Goal: Transaction & Acquisition: Purchase product/service

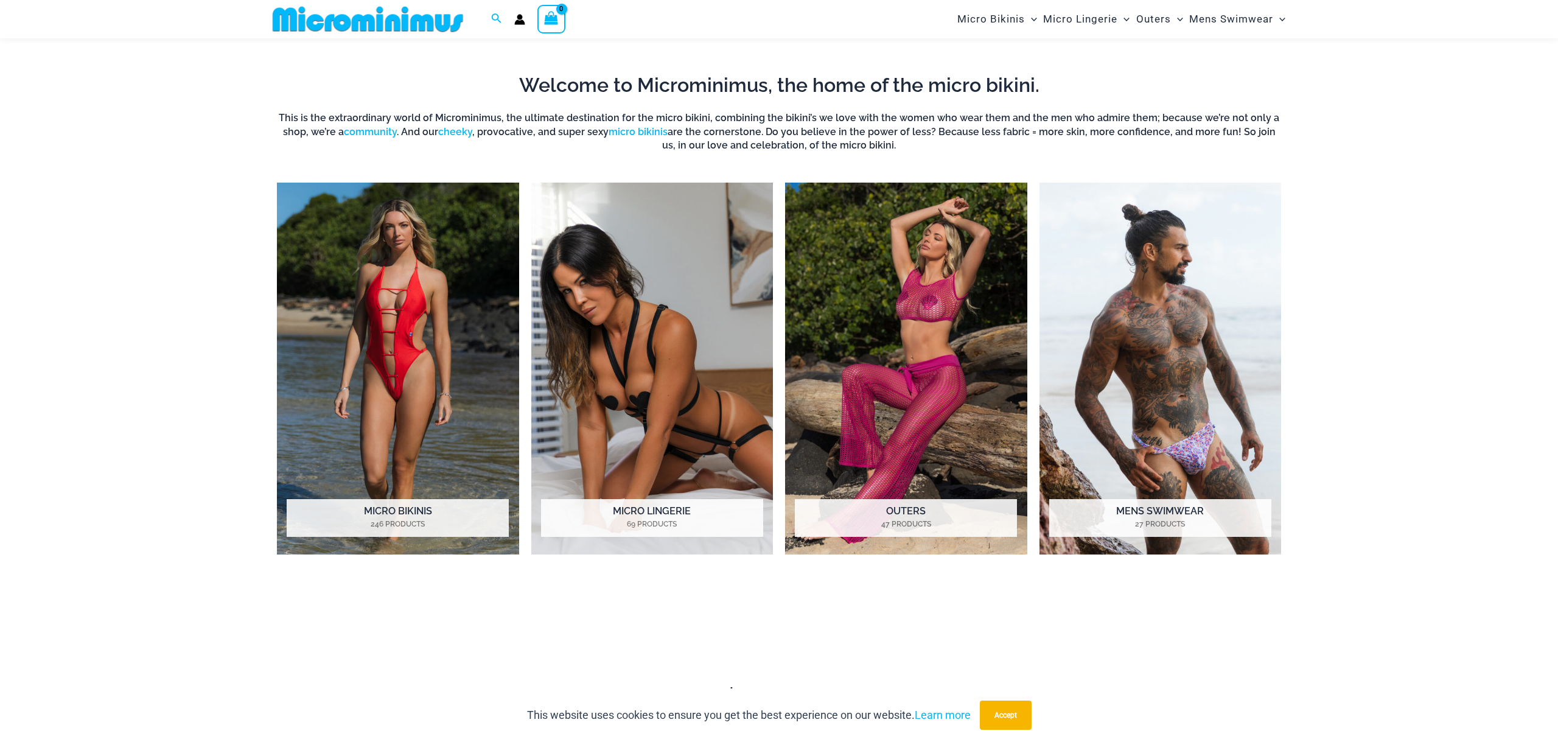
scroll to position [640, 0]
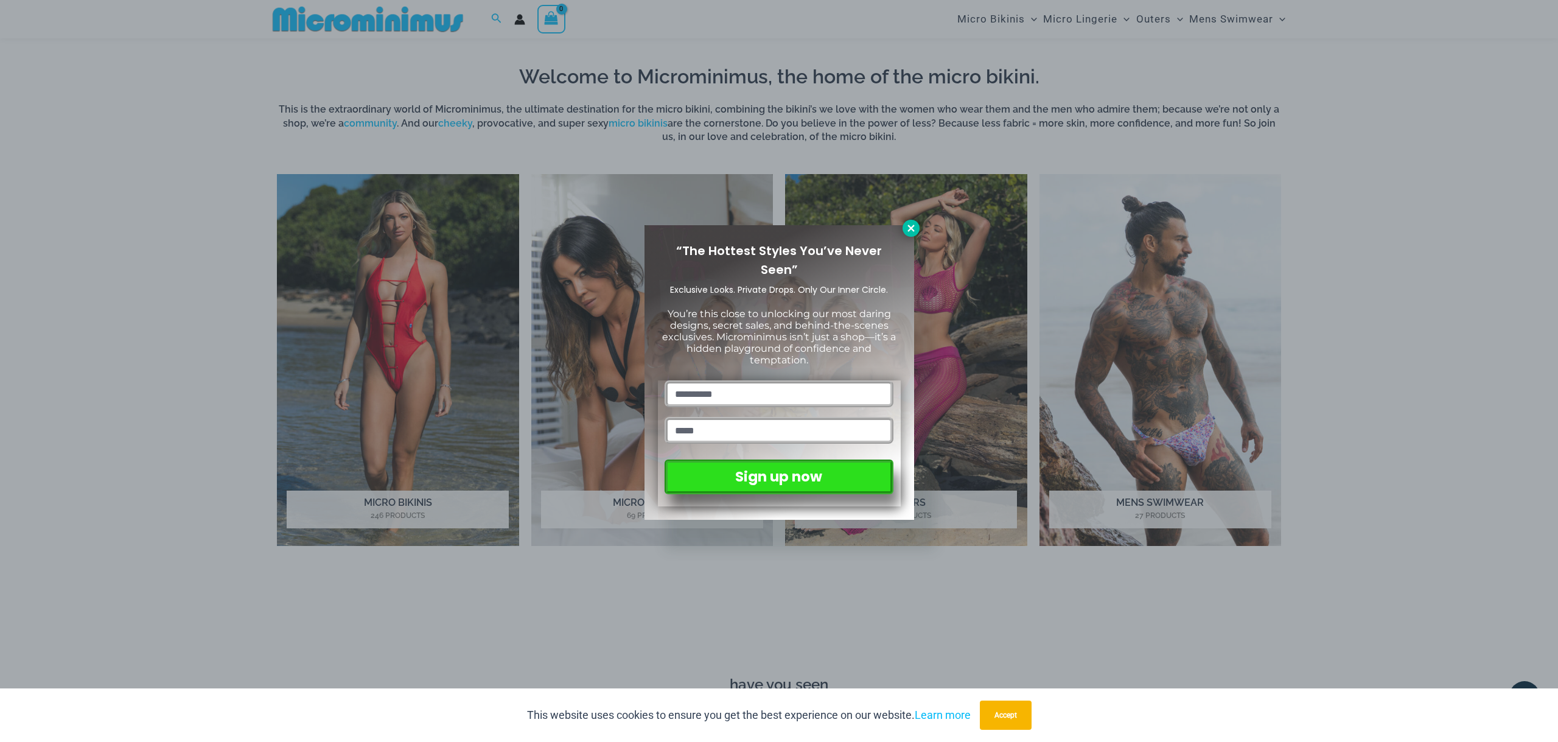
click at [907, 230] on icon at bounding box center [910, 228] width 11 height 11
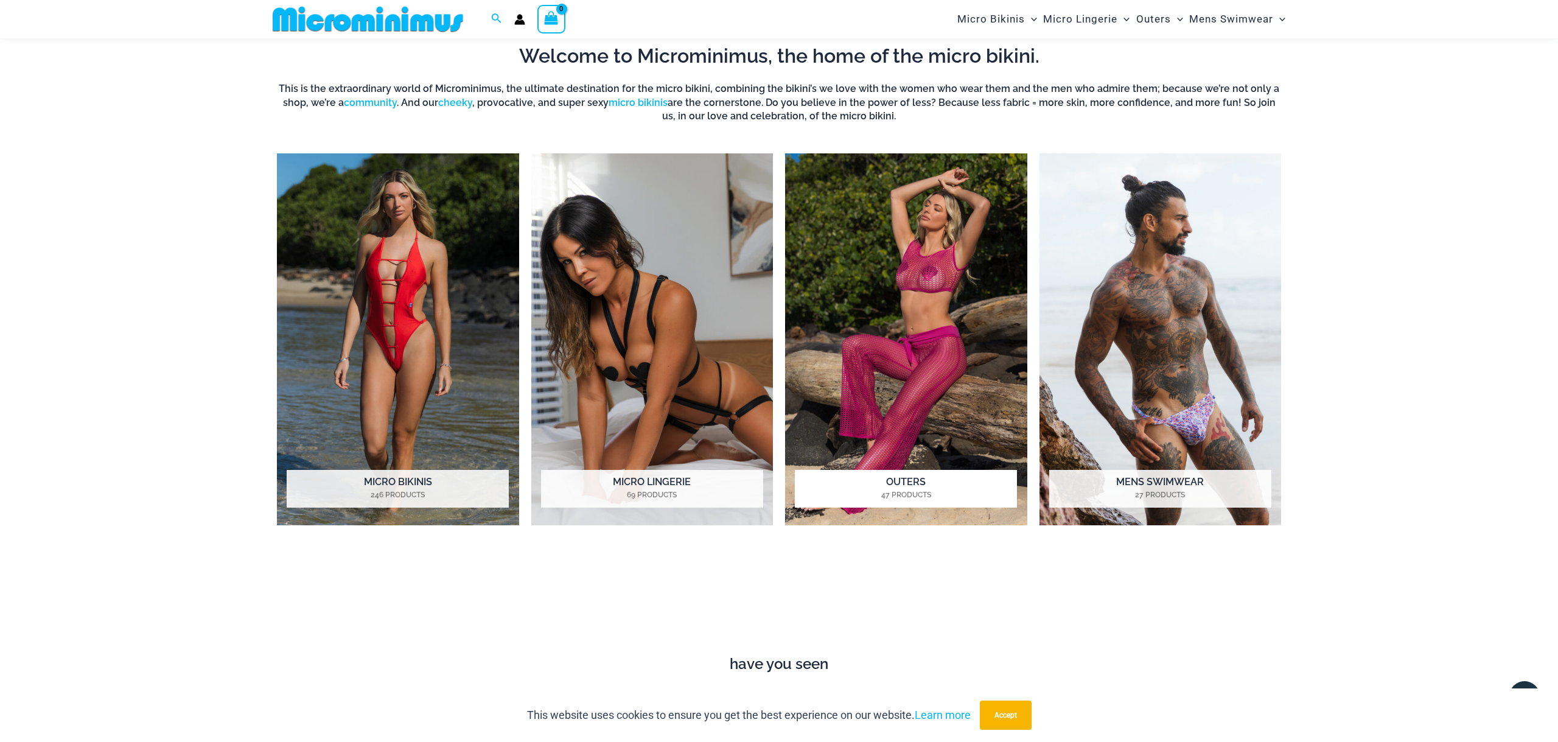
scroll to position [661, 0]
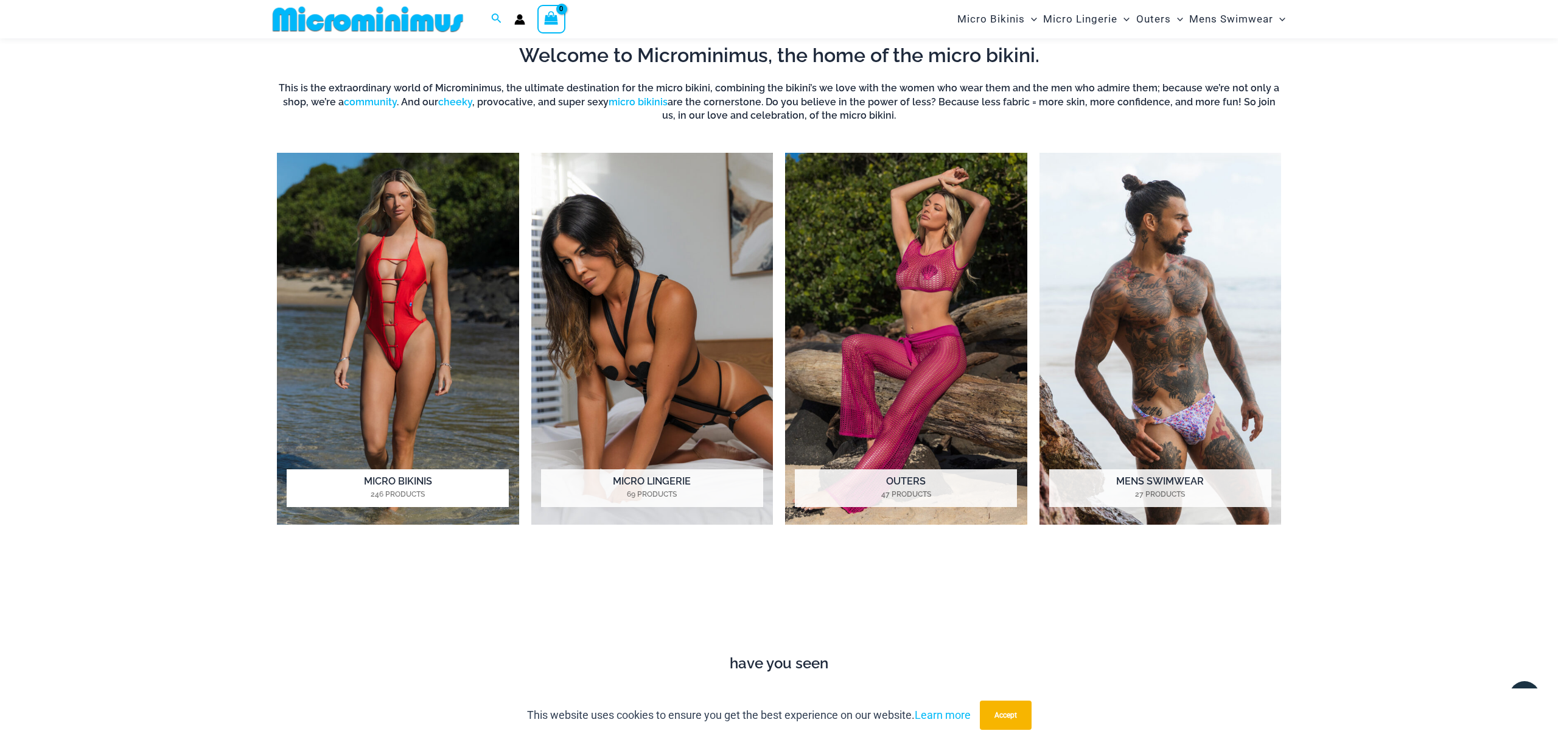
click at [411, 335] on img "Visit product category Micro Bikinis" at bounding box center [398, 339] width 242 height 372
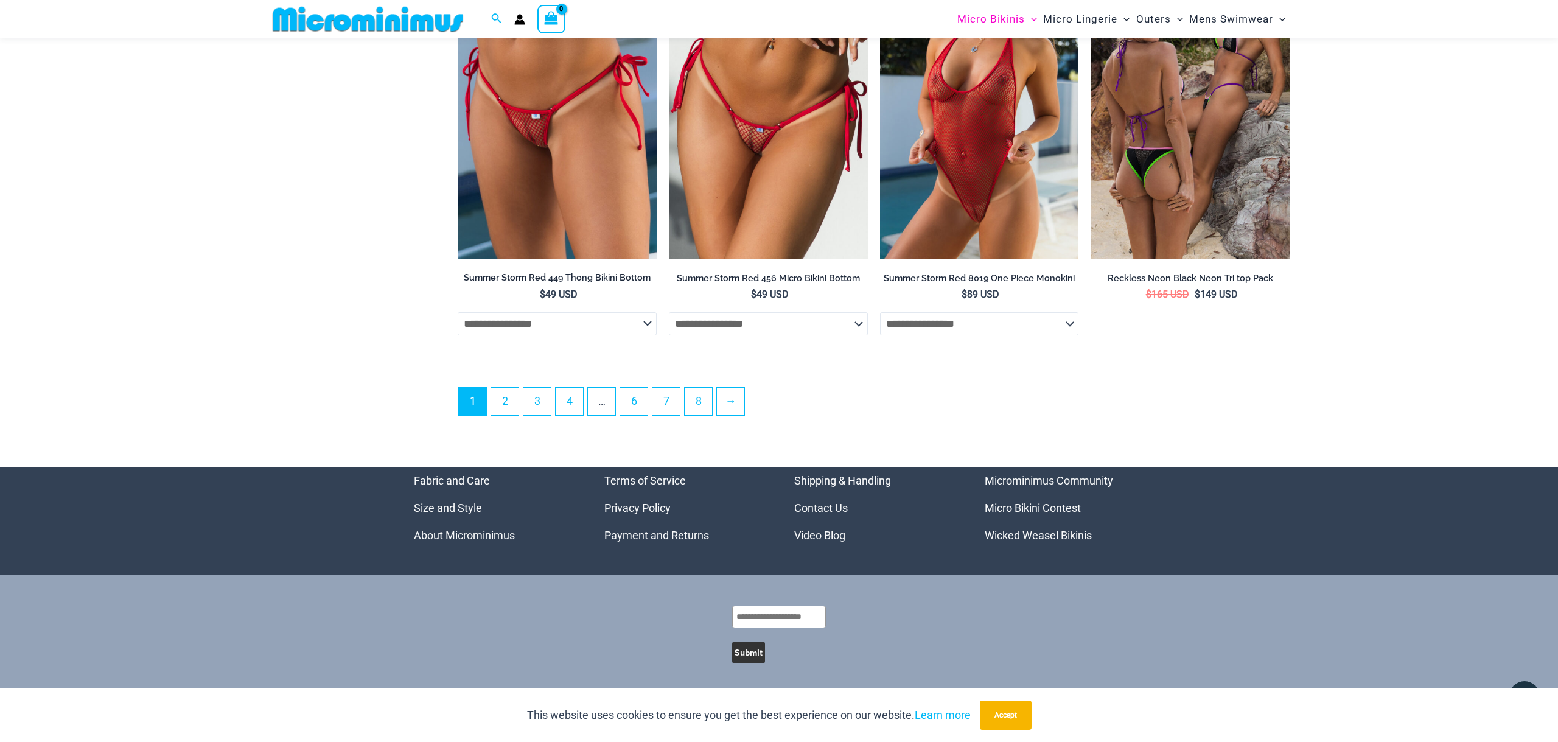
scroll to position [3328, 0]
click at [514, 401] on link "2" at bounding box center [504, 401] width 27 height 27
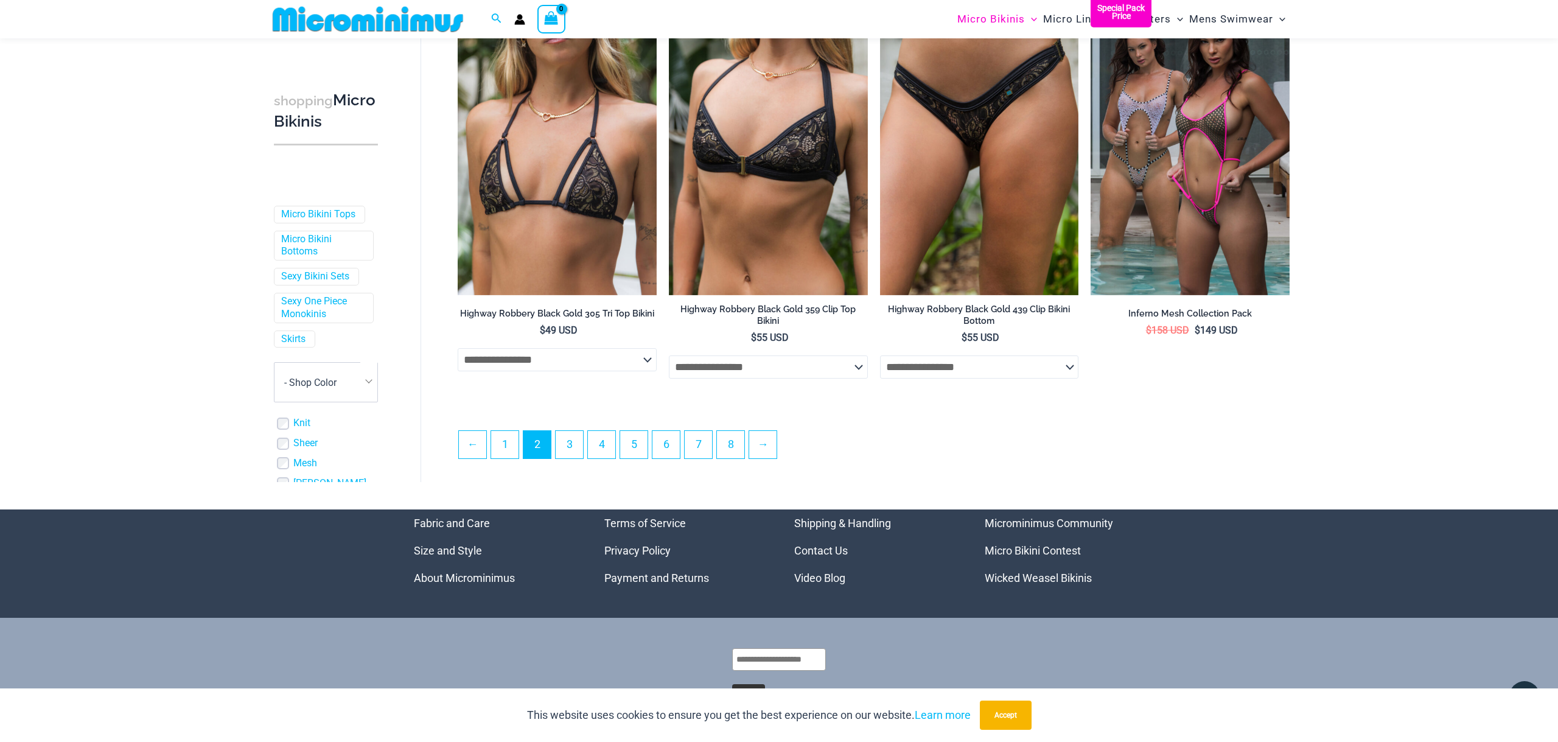
scroll to position [3092, 0]
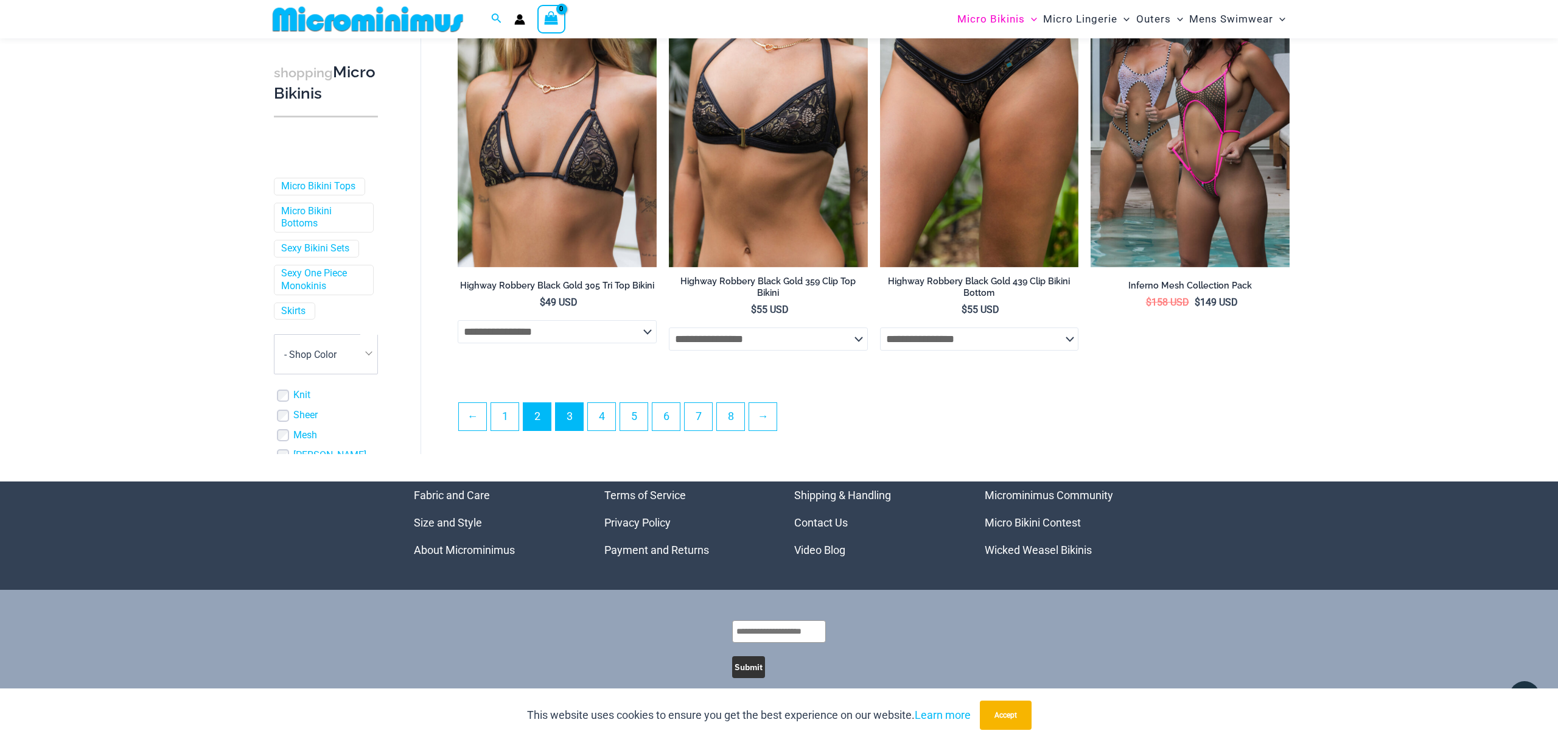
click at [576, 424] on link "3" at bounding box center [569, 416] width 27 height 27
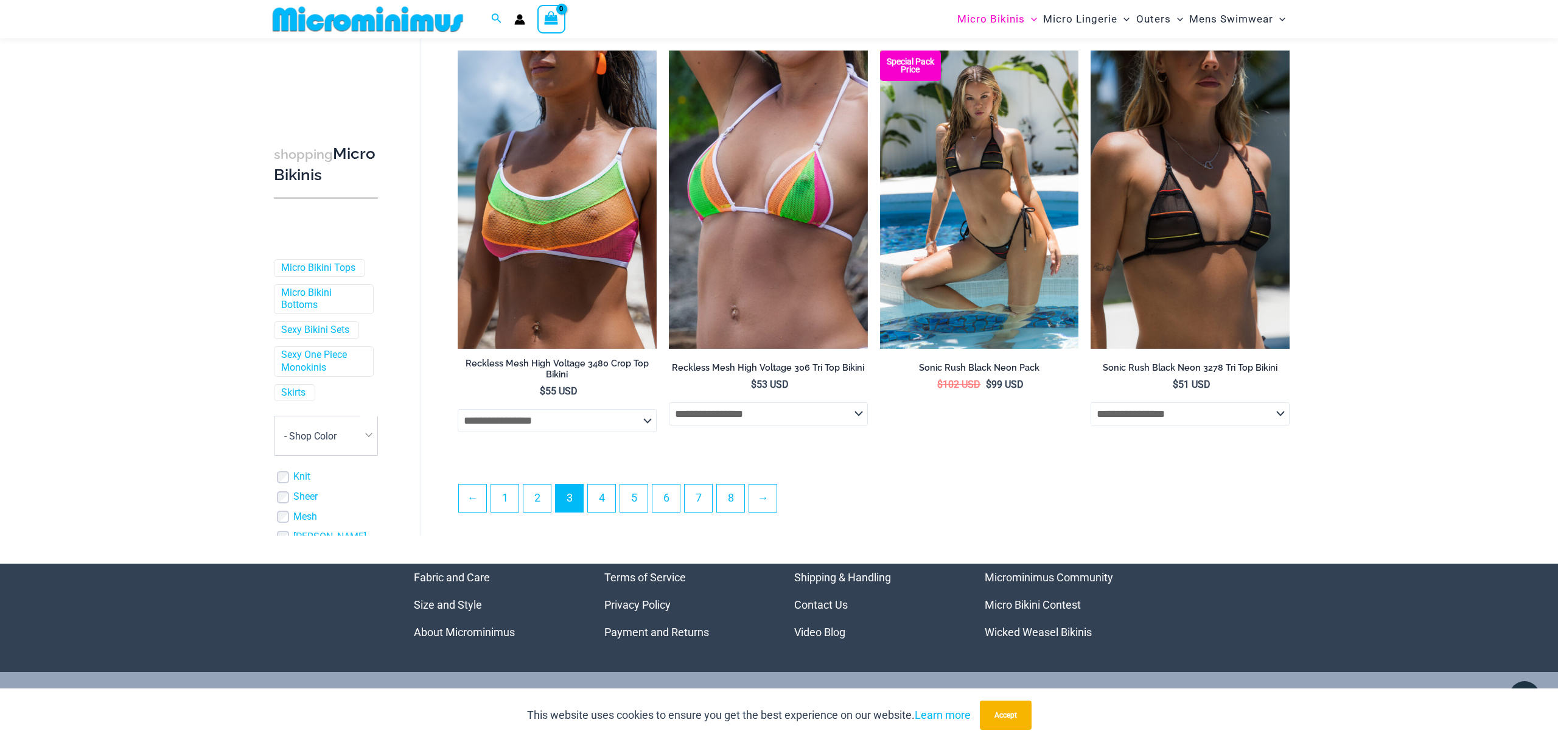
scroll to position [3008, 0]
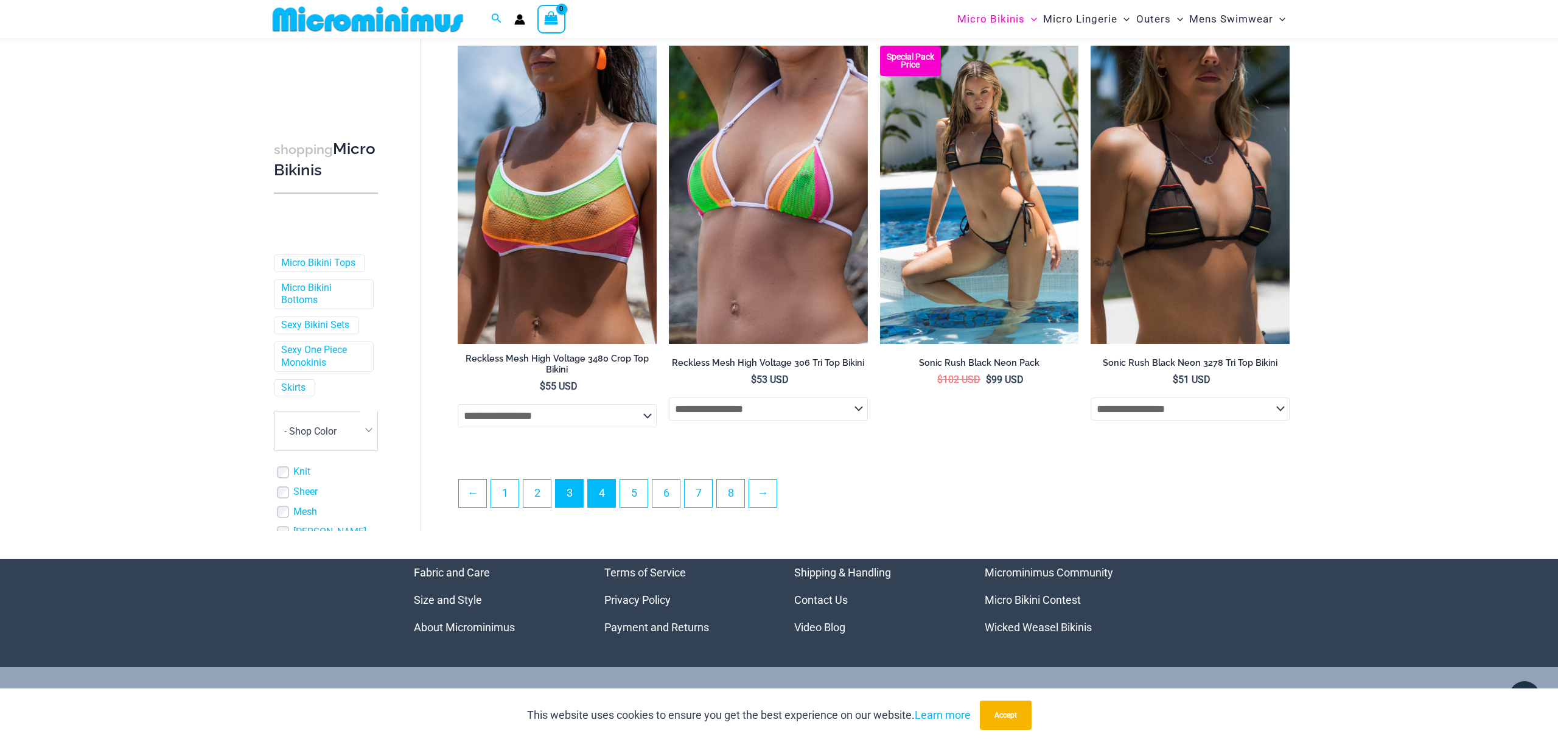
click at [604, 494] on link "4" at bounding box center [601, 492] width 27 height 27
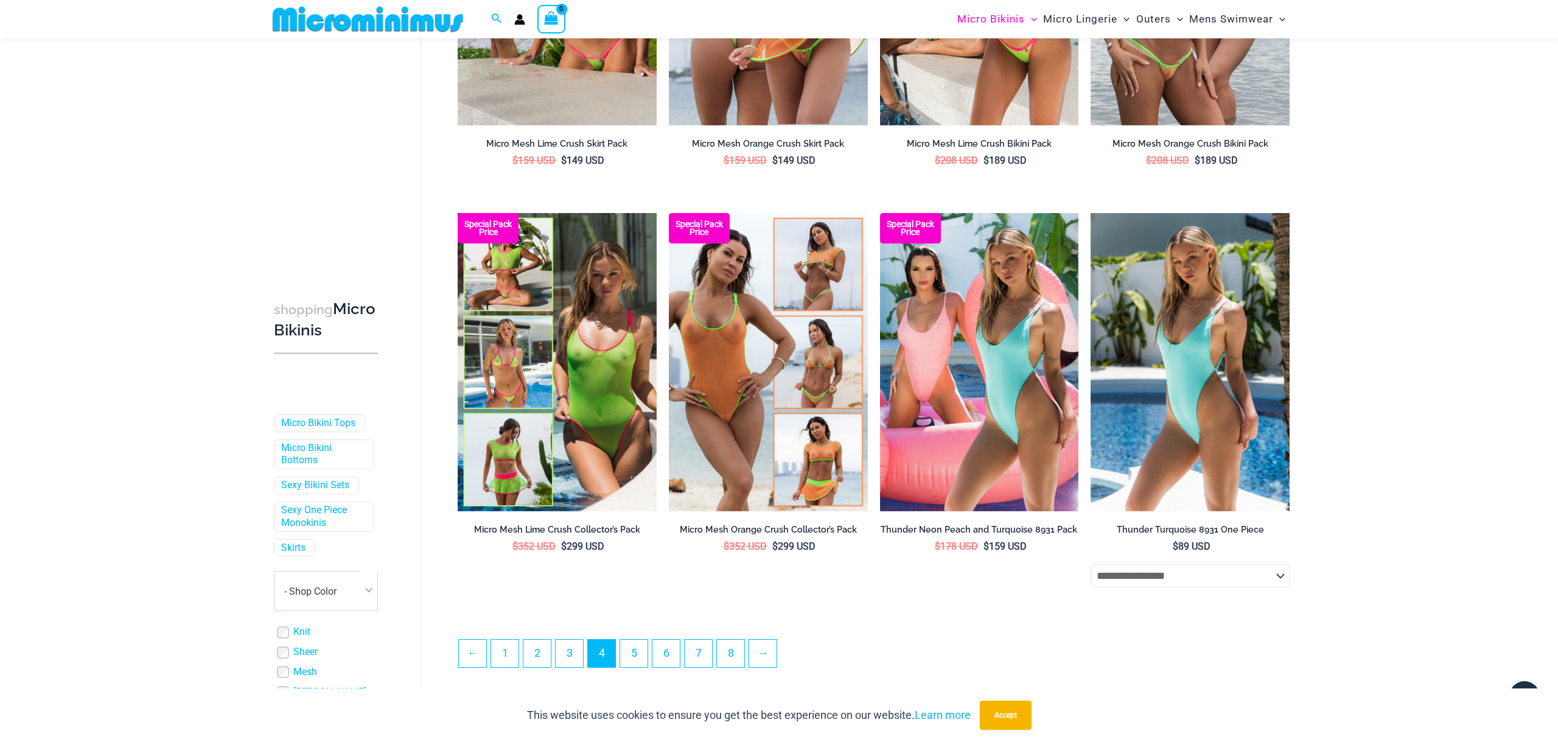
scroll to position [2885, 0]
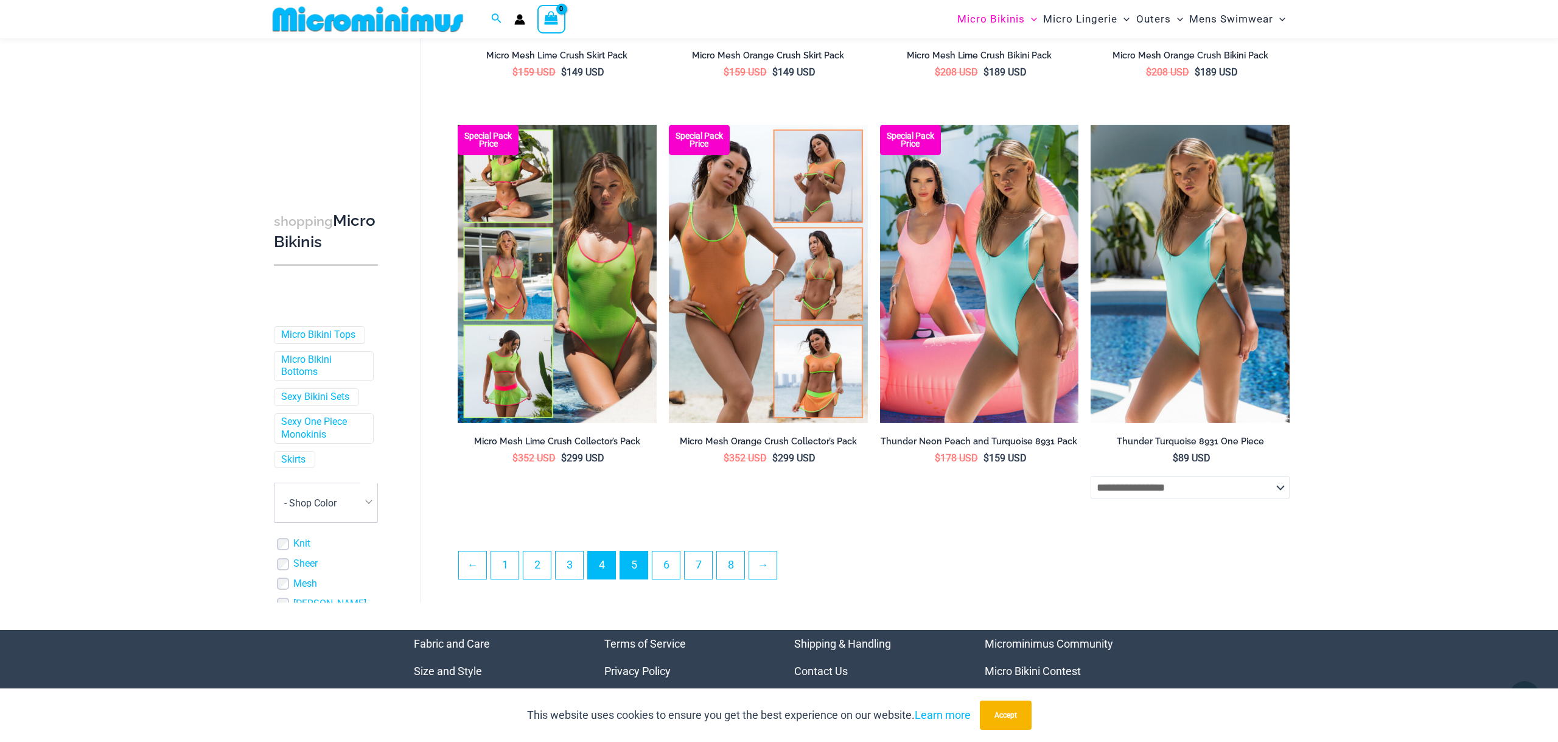
click at [636, 574] on link "5" at bounding box center [633, 564] width 27 height 27
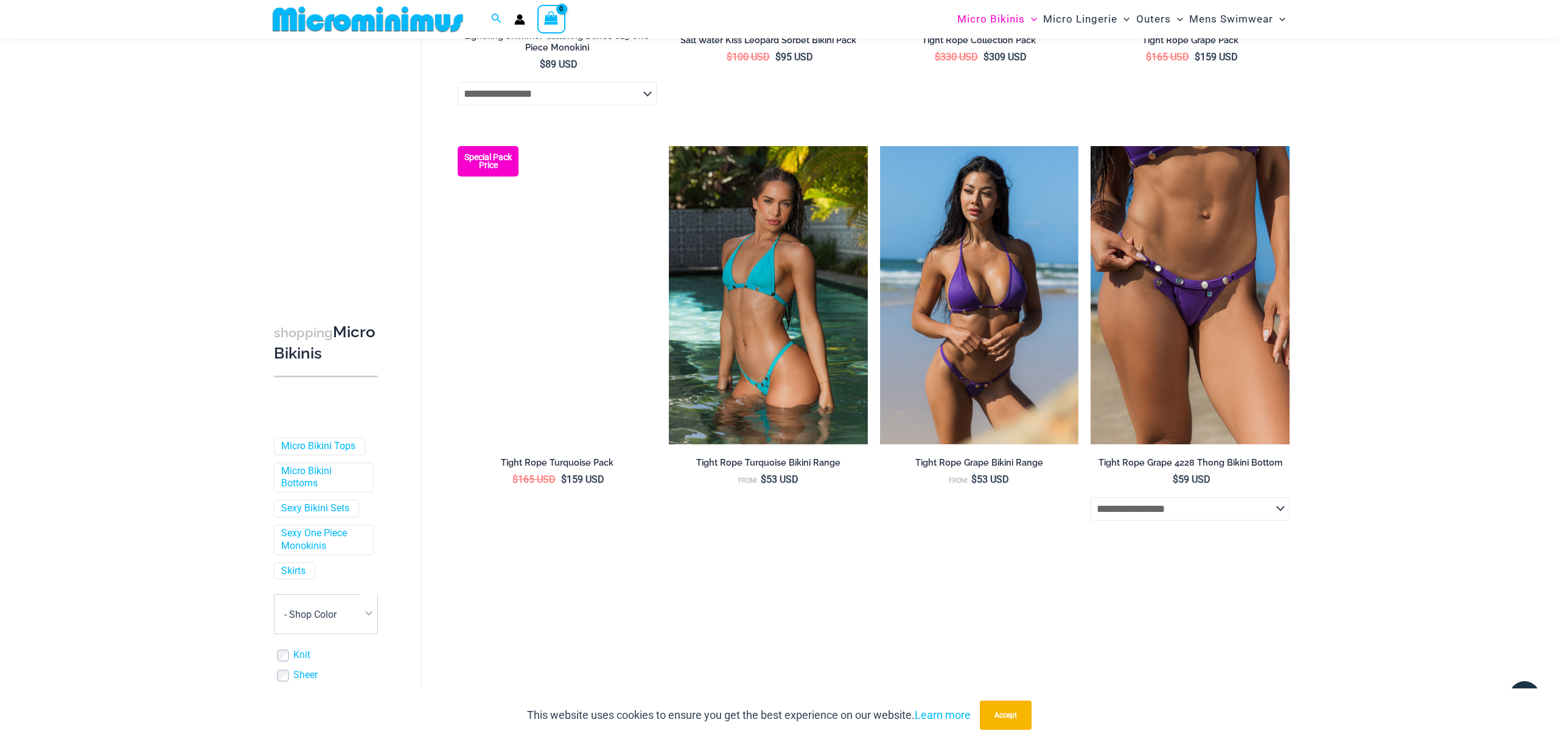
scroll to position [2078, 0]
